Goal: Information Seeking & Learning: Learn about a topic

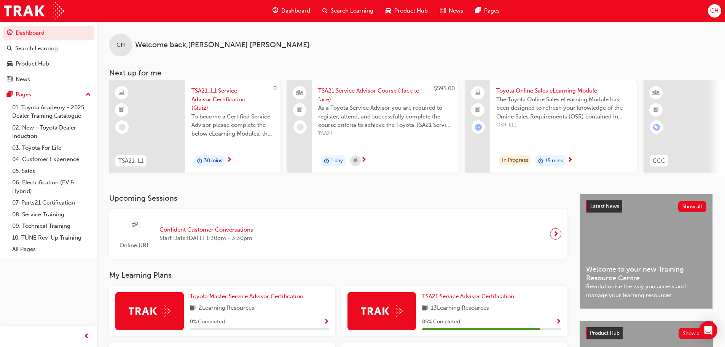
click at [414, 13] on span "Product Hub" at bounding box center [410, 10] width 33 height 9
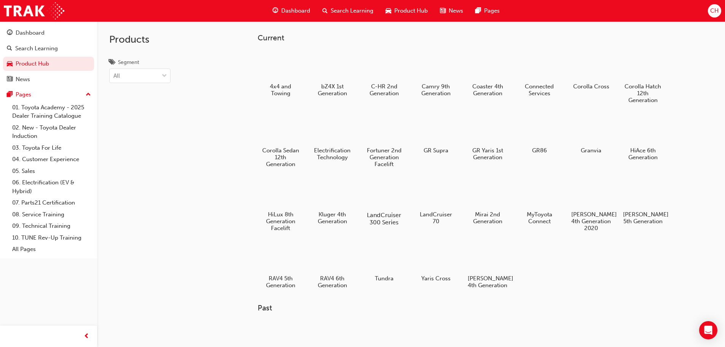
click at [374, 197] on div at bounding box center [384, 193] width 42 height 30
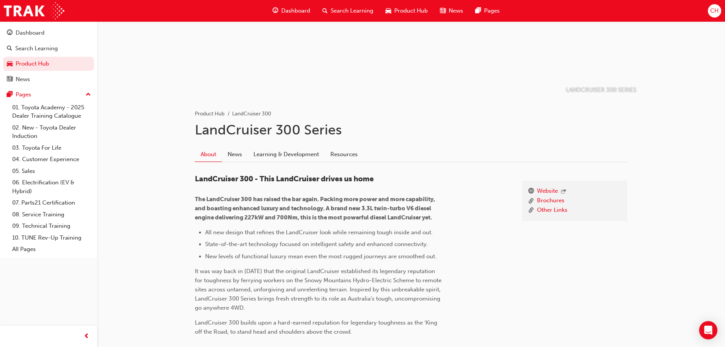
scroll to position [76, 0]
click at [303, 159] on link "Learning & Development" at bounding box center [286, 154] width 77 height 14
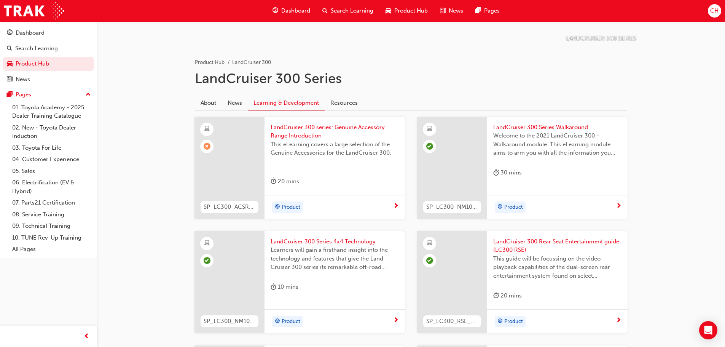
scroll to position [114, 0]
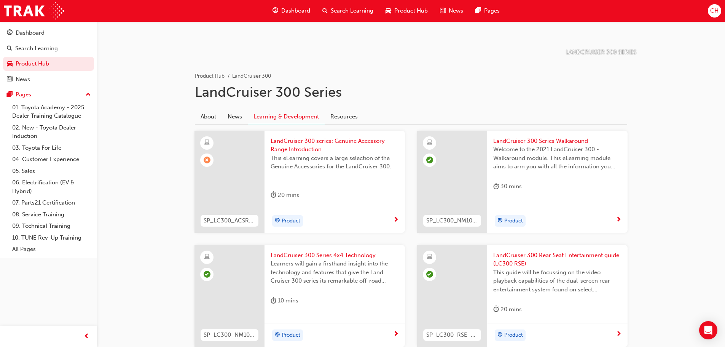
click at [398, 222] on span "next-icon" at bounding box center [396, 220] width 6 height 7
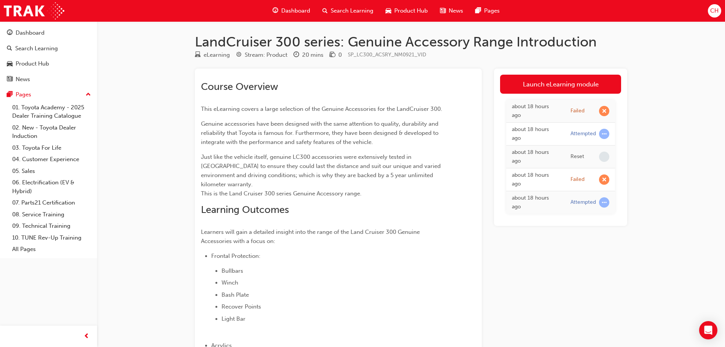
click at [388, 8] on span "car-icon" at bounding box center [388, 11] width 6 height 10
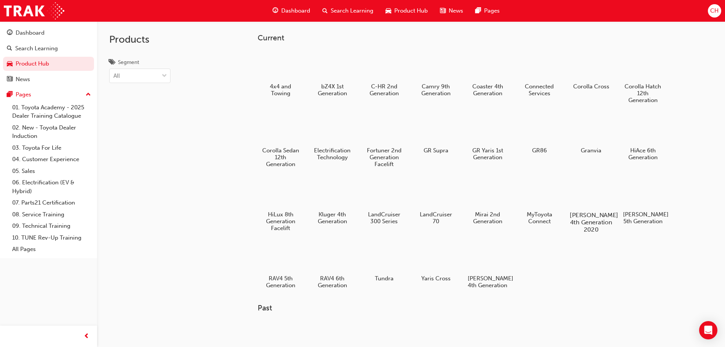
click at [606, 198] on div at bounding box center [591, 193] width 42 height 30
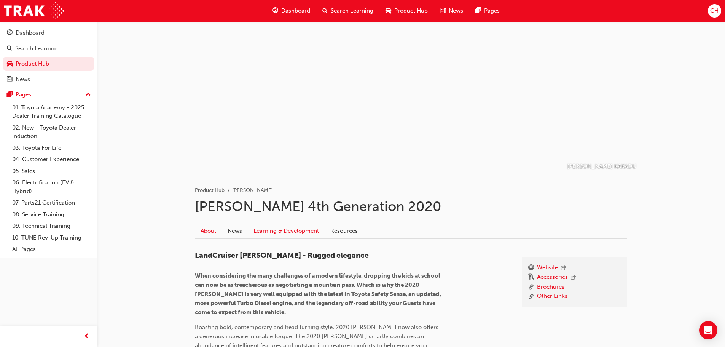
click at [287, 229] on link "Learning & Development" at bounding box center [286, 230] width 77 height 14
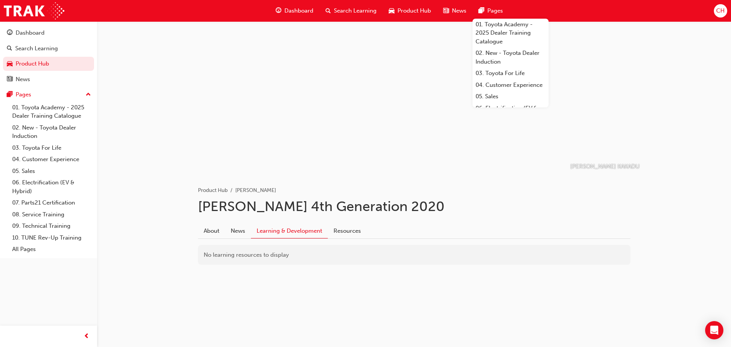
click at [429, 11] on span "Product Hub" at bounding box center [413, 10] width 33 height 9
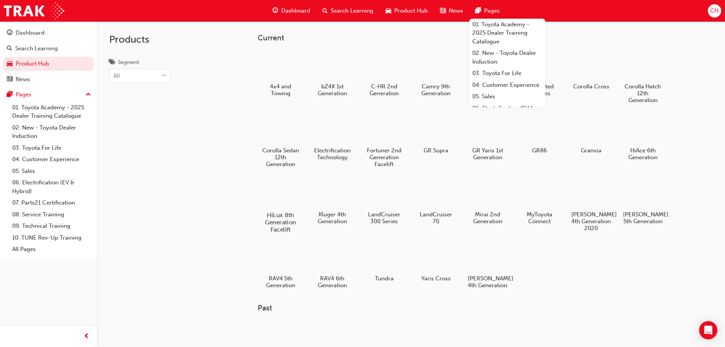
click at [286, 199] on div at bounding box center [280, 193] width 42 height 30
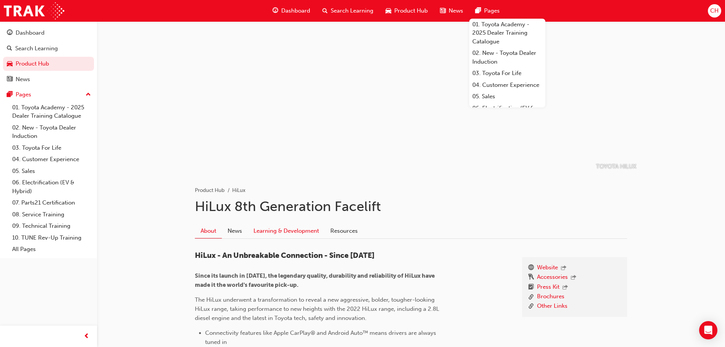
click at [299, 231] on link "Learning & Development" at bounding box center [286, 230] width 77 height 14
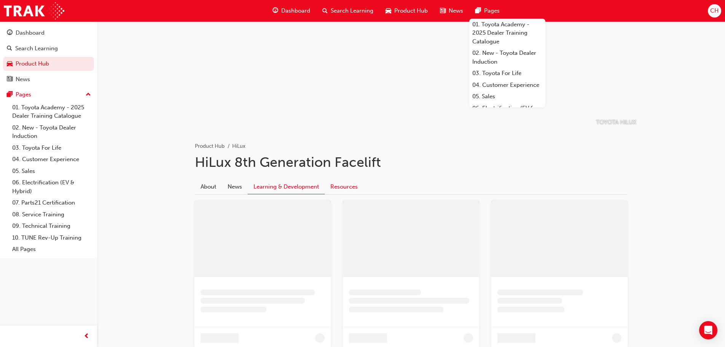
scroll to position [152, 0]
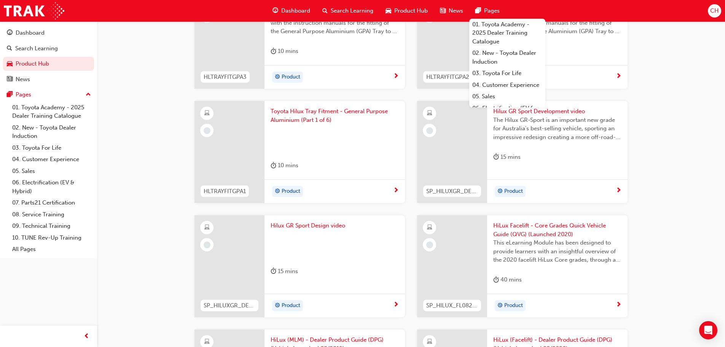
scroll to position [723, 0]
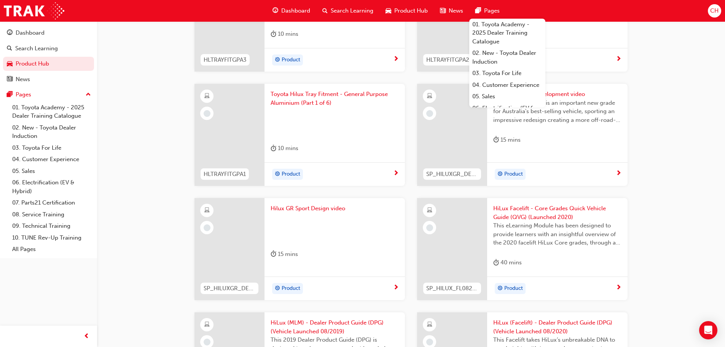
click at [493, 8] on span "Pages" at bounding box center [492, 10] width 16 height 9
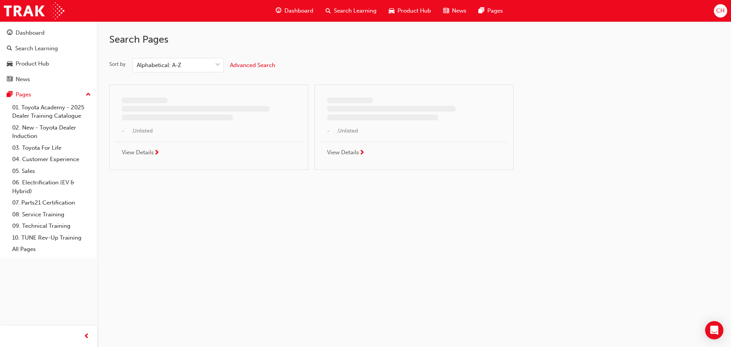
click at [399, 6] on div "Product Hub" at bounding box center [409, 11] width 54 height 16
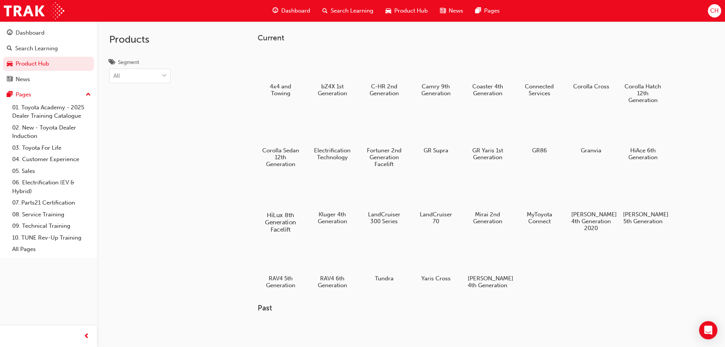
click at [262, 204] on div at bounding box center [280, 193] width 42 height 30
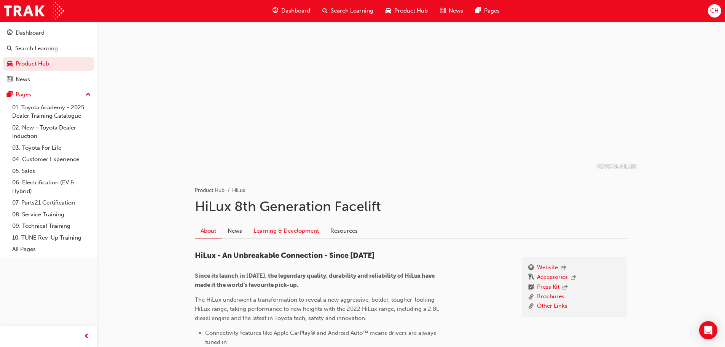
click at [296, 230] on link "Learning & Development" at bounding box center [286, 230] width 77 height 14
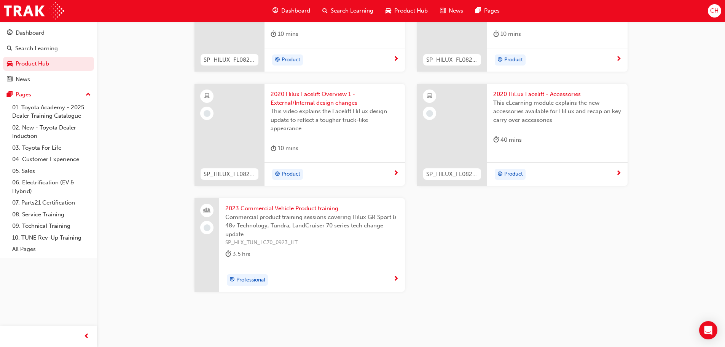
scroll to position [1180, 0]
click at [625, 172] on div "Product" at bounding box center [557, 174] width 140 height 24
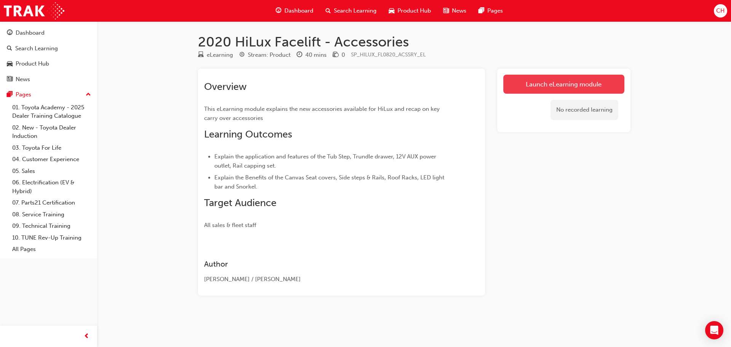
click at [575, 79] on link "Launch eLearning module" at bounding box center [563, 84] width 121 height 19
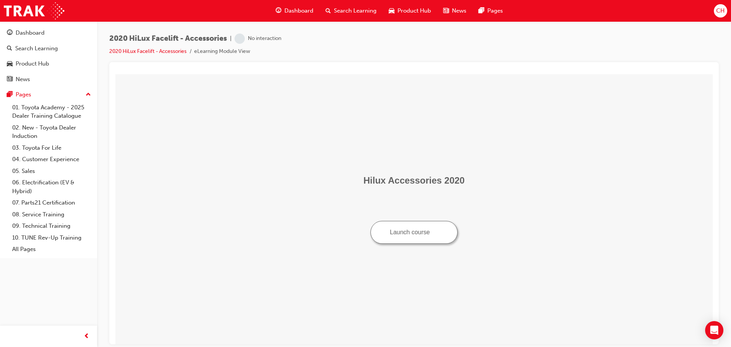
click at [412, 235] on button "Launch course" at bounding box center [413, 231] width 87 height 23
